Goal: Task Accomplishment & Management: Use online tool/utility

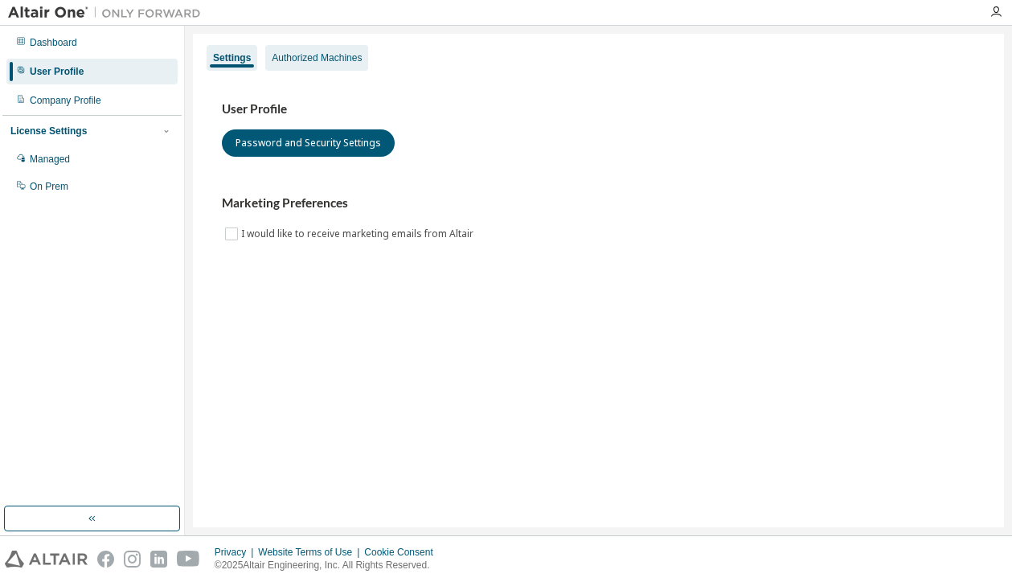
click at [334, 62] on div "Authorized Machines" at bounding box center [317, 57] width 90 height 13
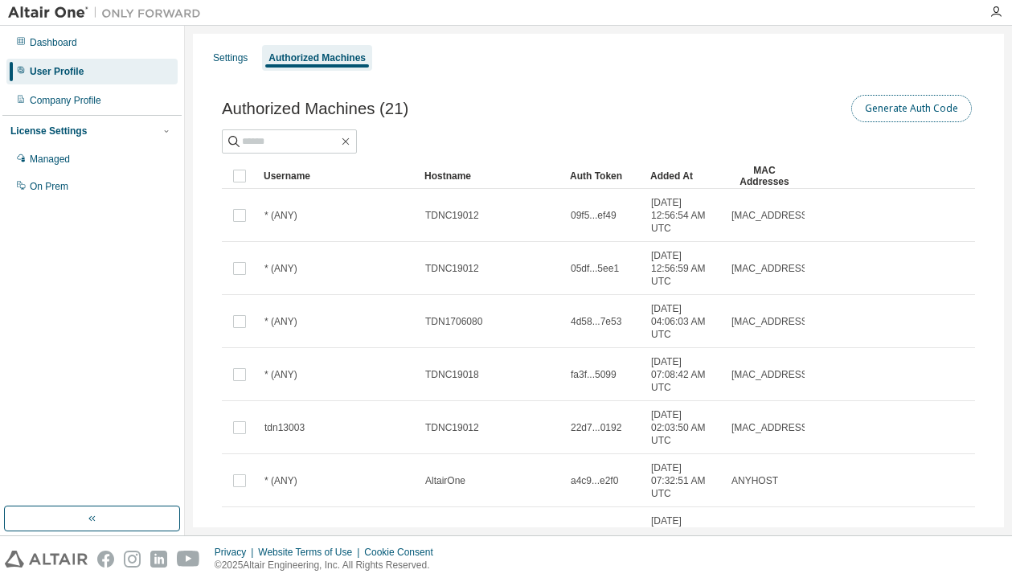
click at [899, 109] on button "Generate Auth Code" at bounding box center [911, 108] width 121 height 27
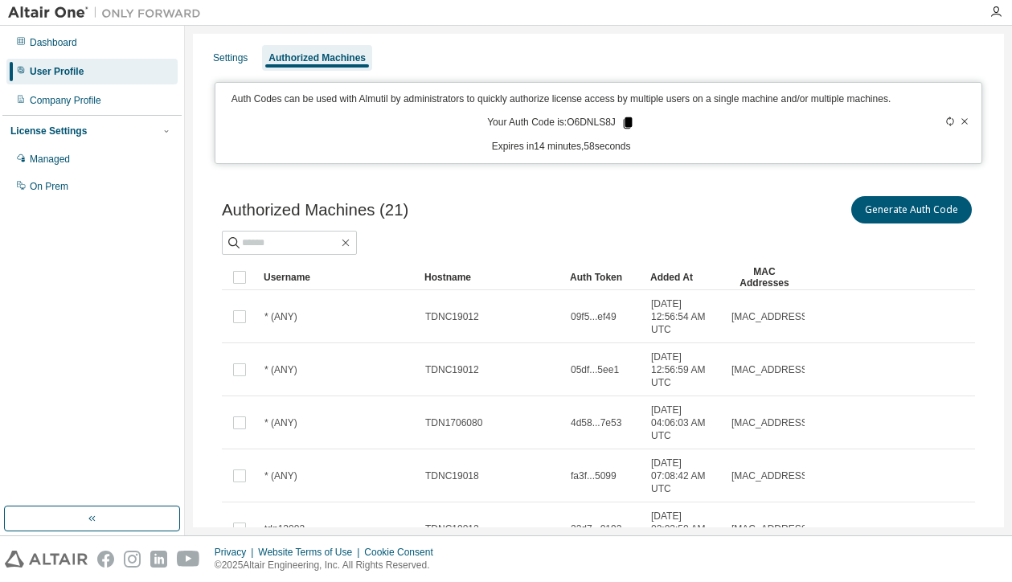
click at [625, 124] on icon at bounding box center [627, 122] width 9 height 11
